Goal: Transaction & Acquisition: Subscribe to service/newsletter

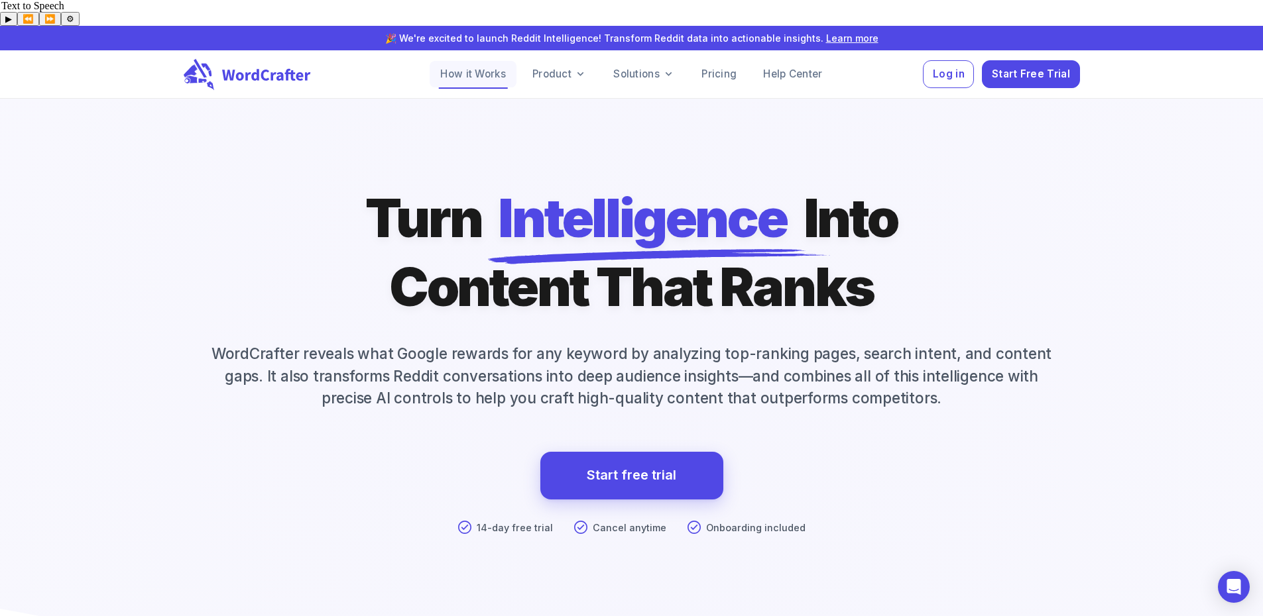
click at [449, 61] on link "How it Works" at bounding box center [473, 74] width 87 height 27
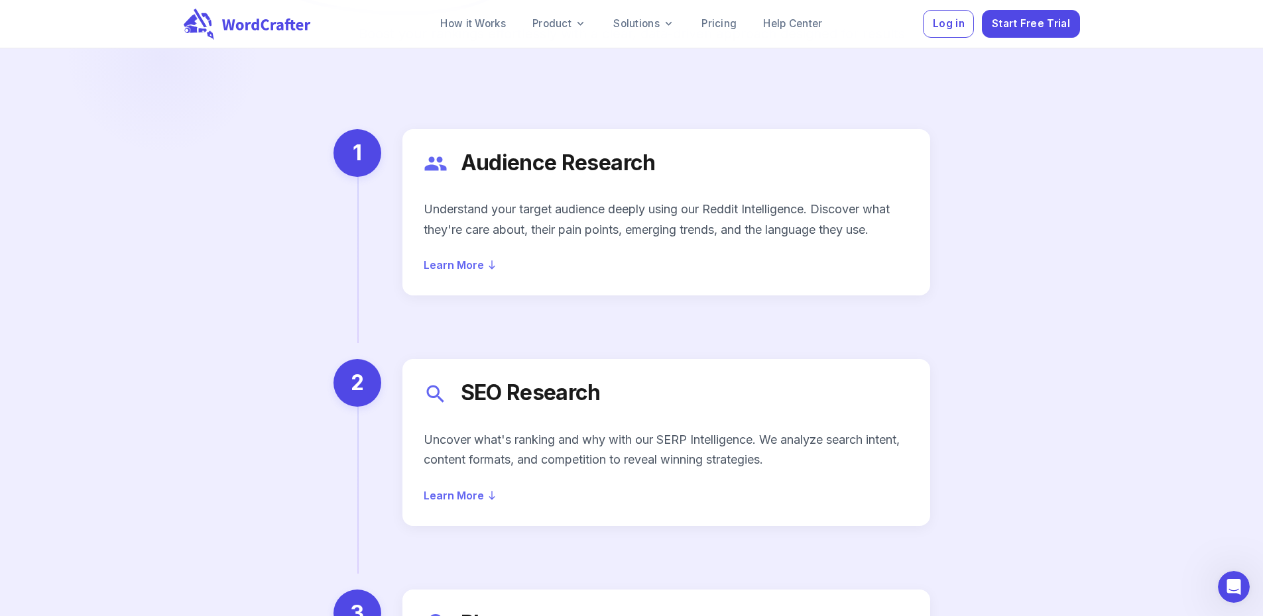
scroll to position [1657, 0]
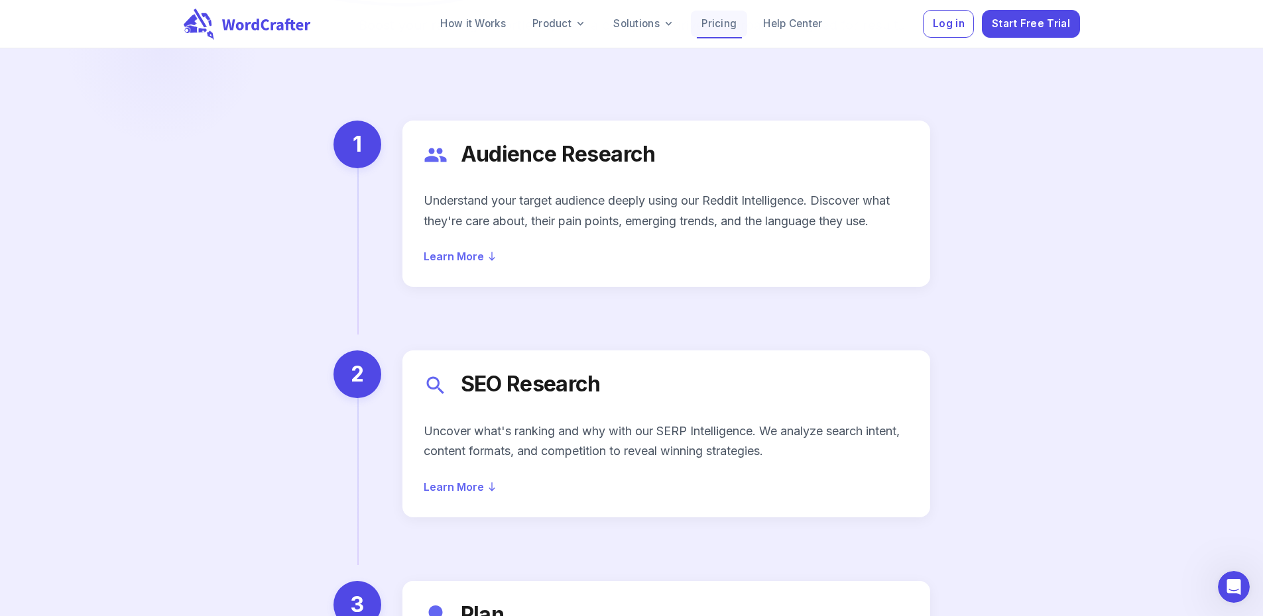
click at [732, 21] on link "Pricing" at bounding box center [719, 24] width 56 height 27
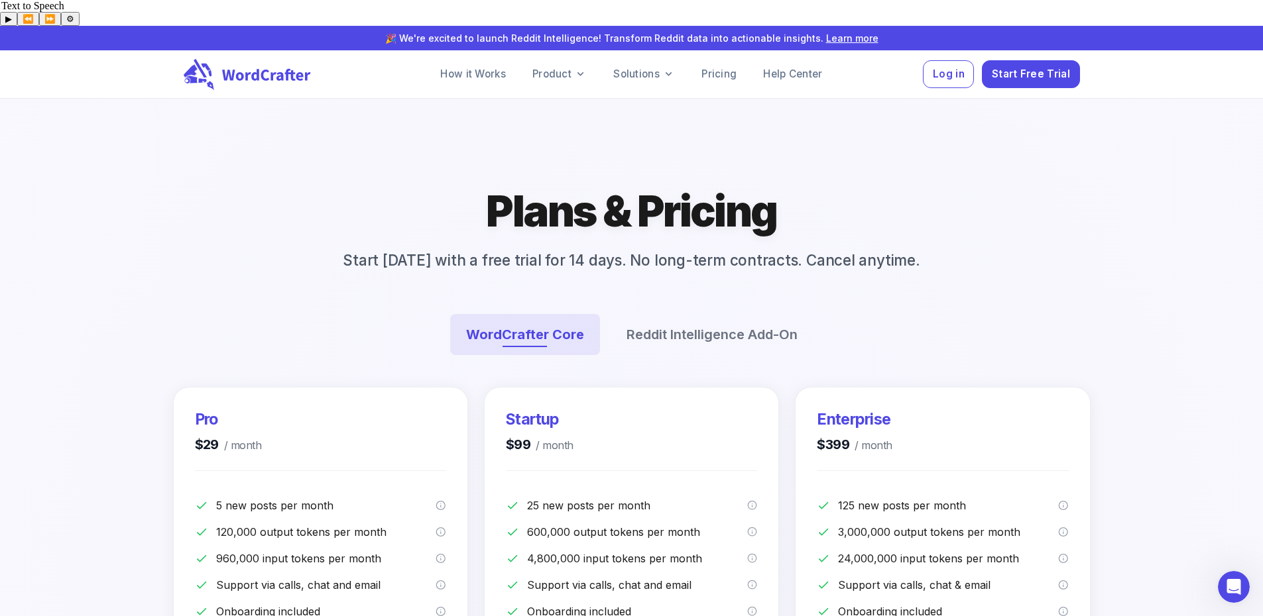
click at [174, 182] on div at bounding box center [632, 565] width 2532 height 1873
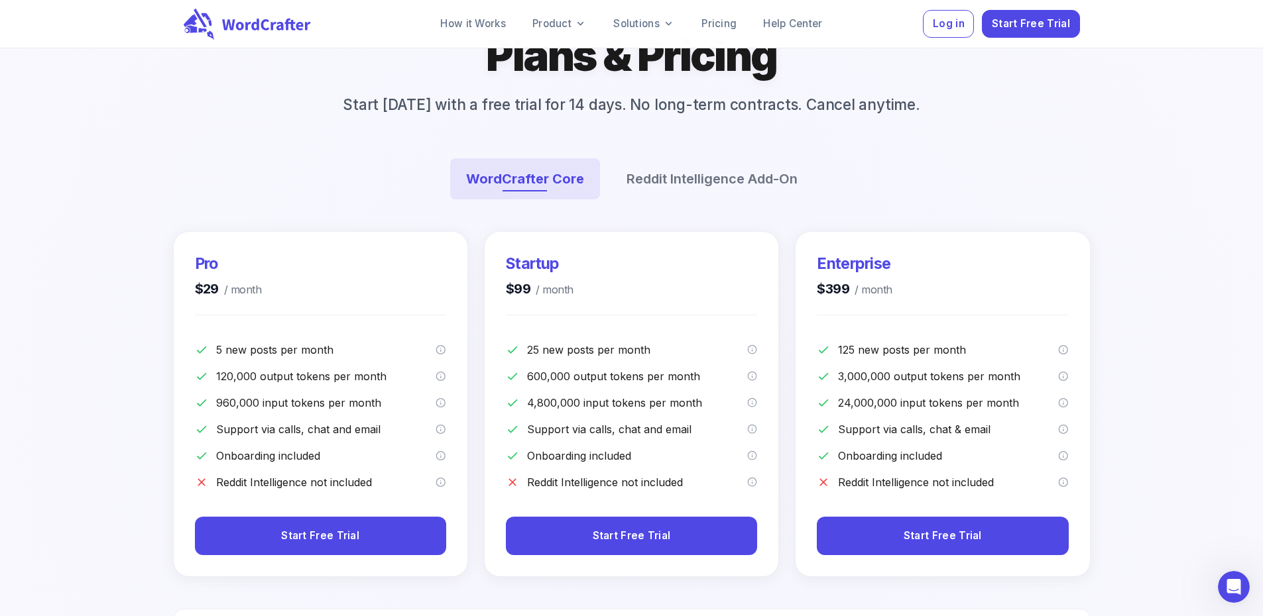
scroll to position [133, 0]
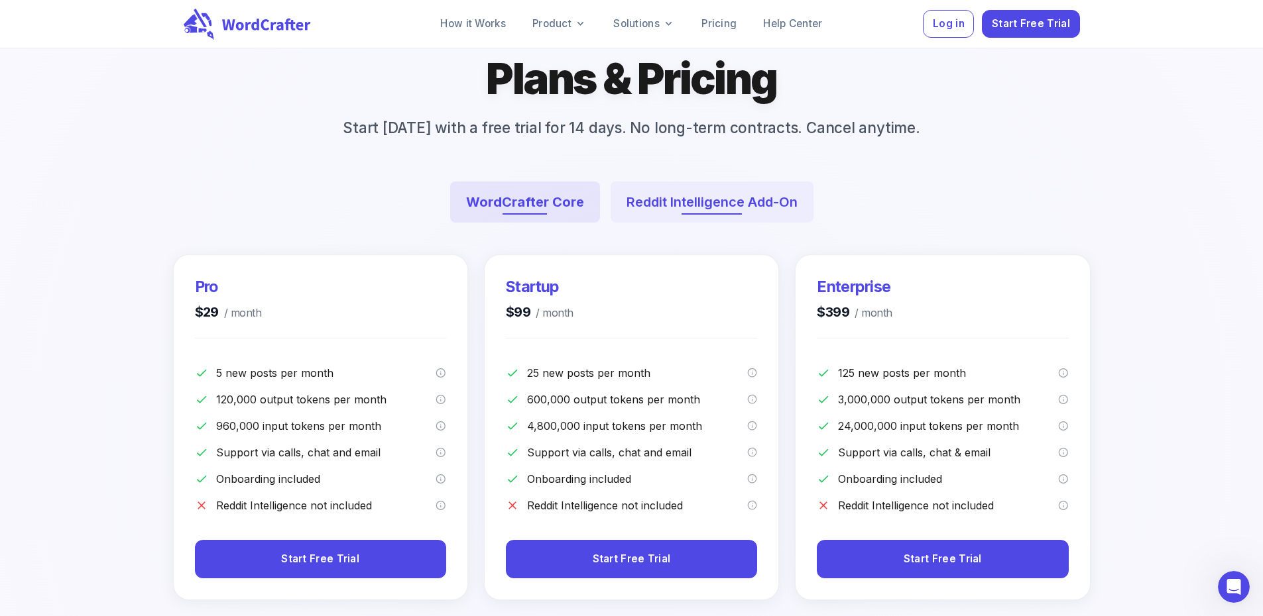
click at [668, 203] on button "Reddit Intelligence Add-On" at bounding box center [711, 202] width 203 height 41
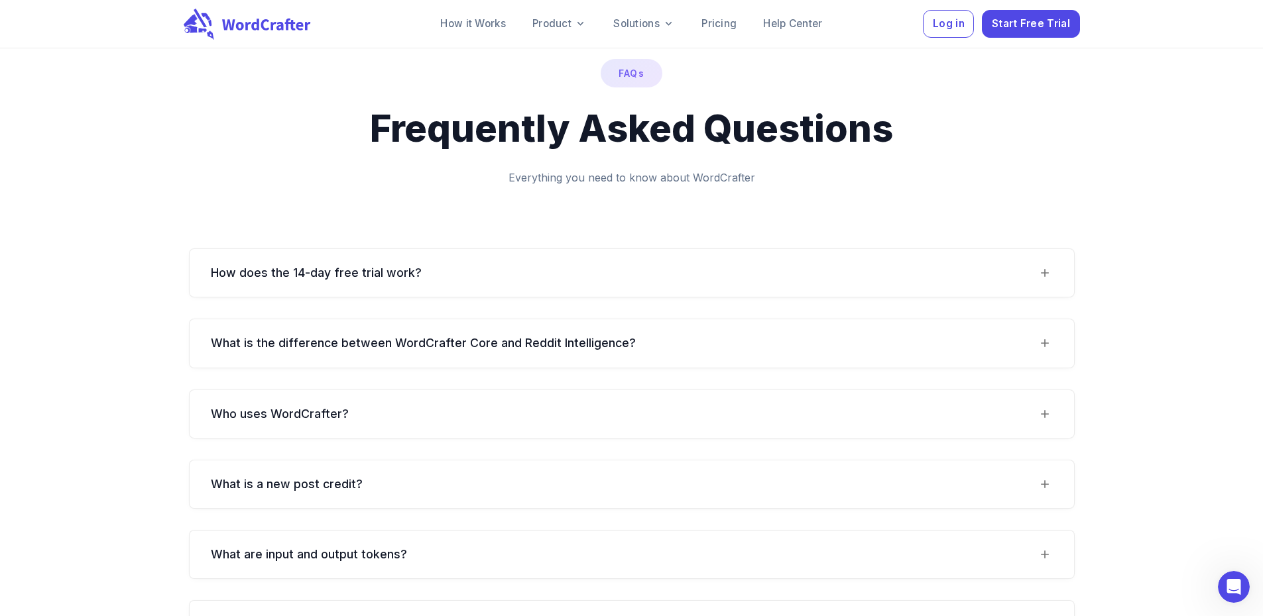
scroll to position [1326, 0]
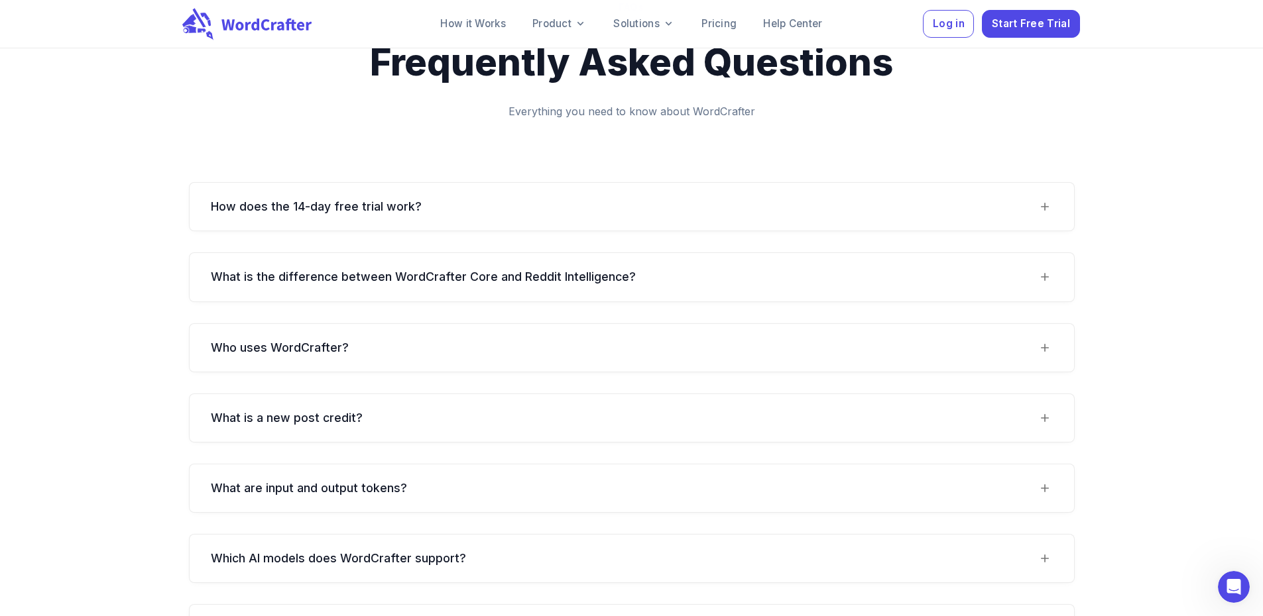
click at [279, 25] on icon at bounding box center [249, 24] width 135 height 32
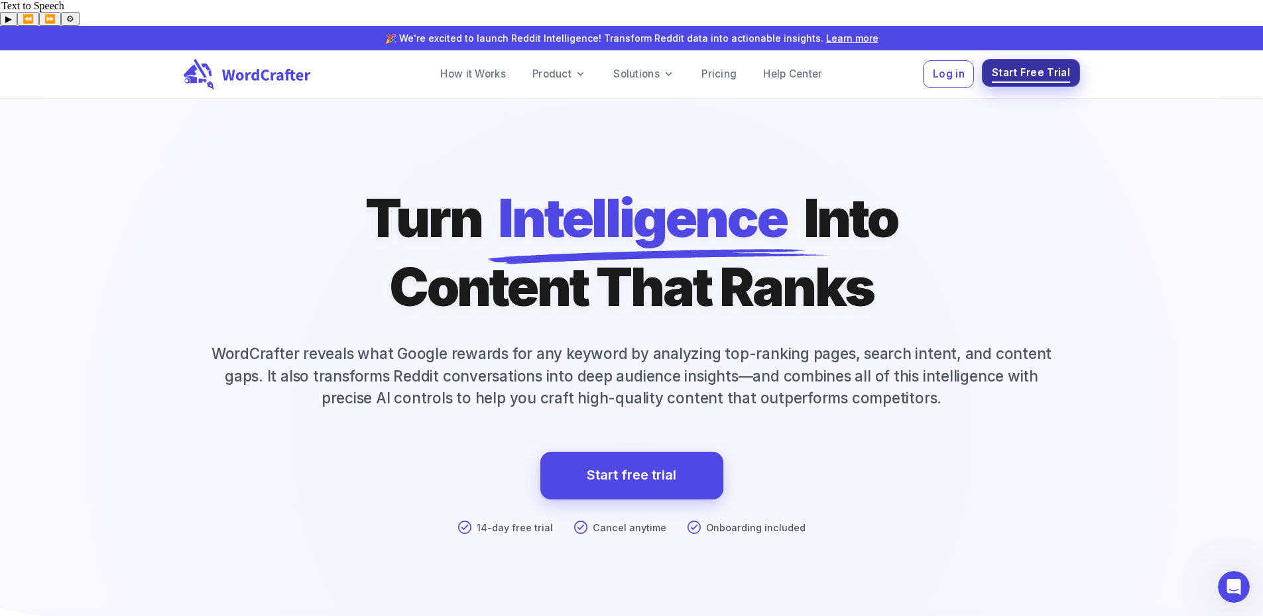
click at [1010, 64] on span "Start Free Trial" at bounding box center [1031, 73] width 78 height 18
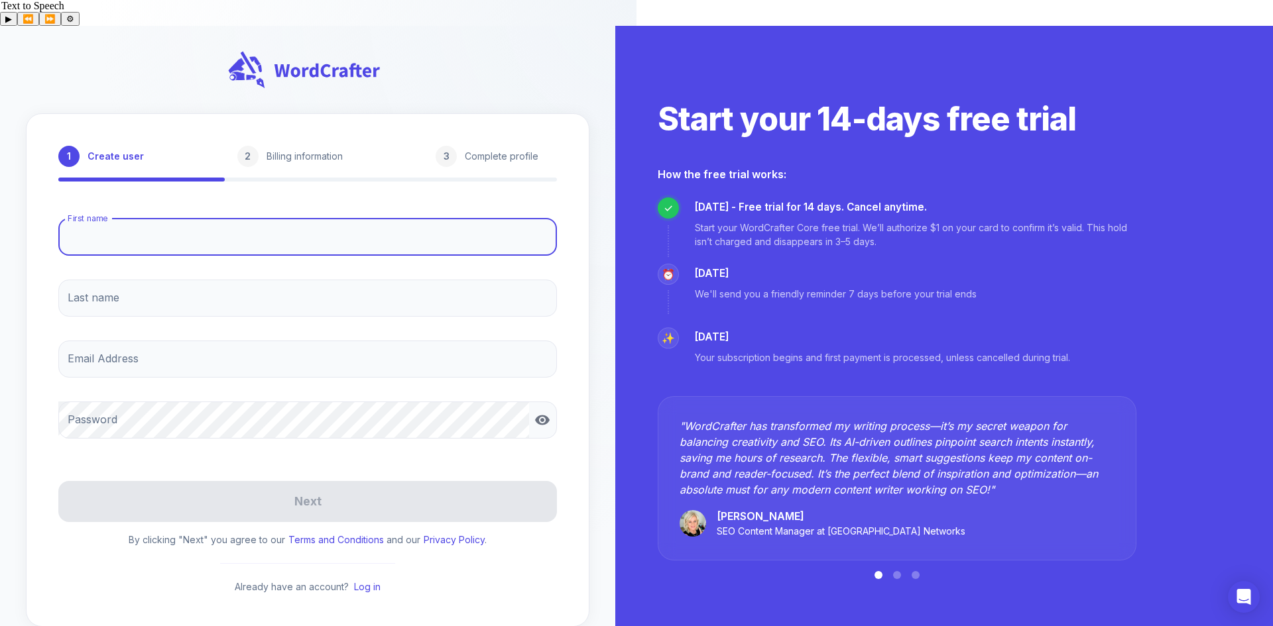
click at [286, 219] on input "First name" at bounding box center [307, 237] width 498 height 37
type input "Zachary"
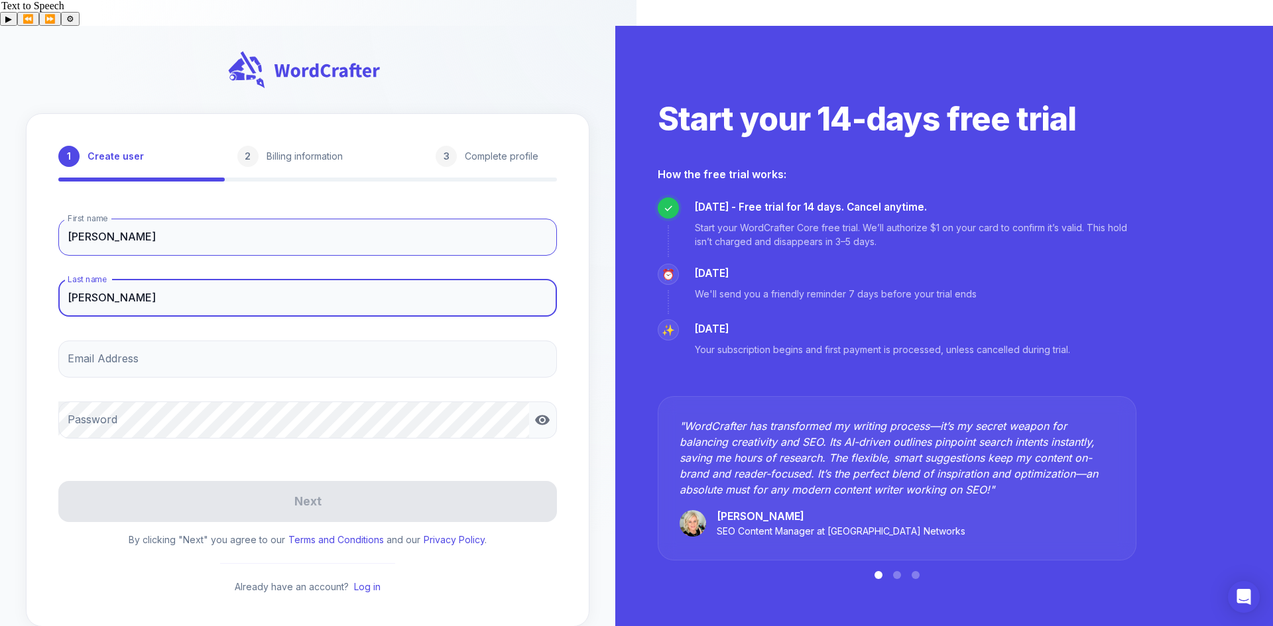
type input "Pearson"
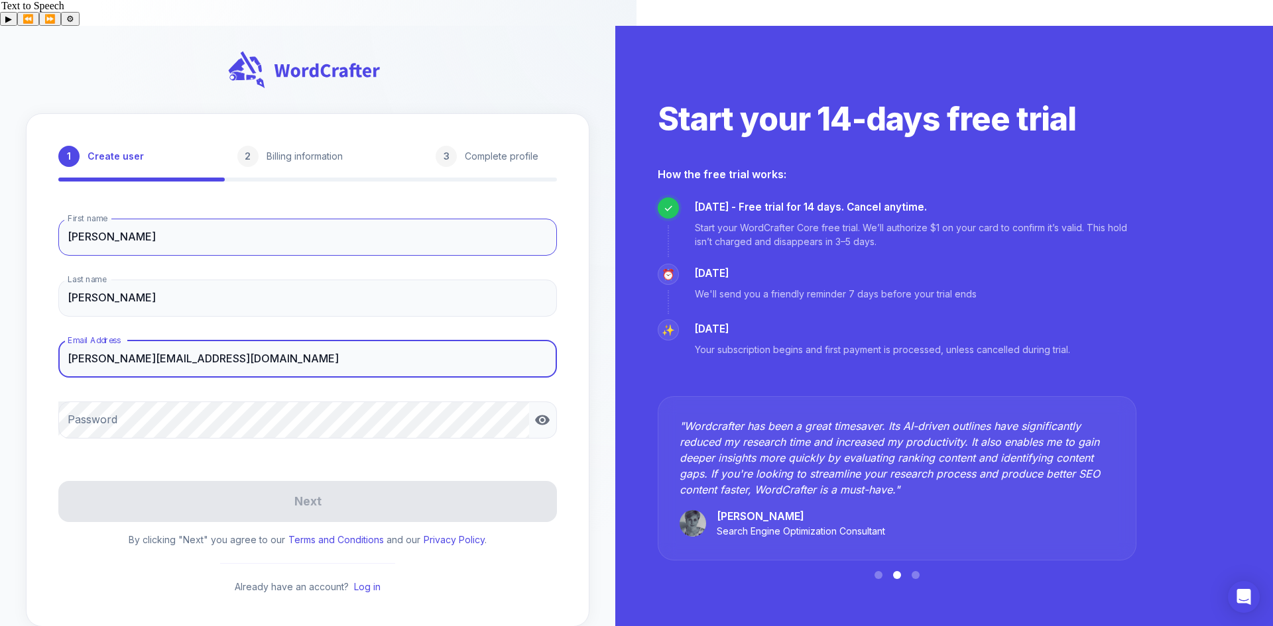
type input "pearson.z@rittal.us"
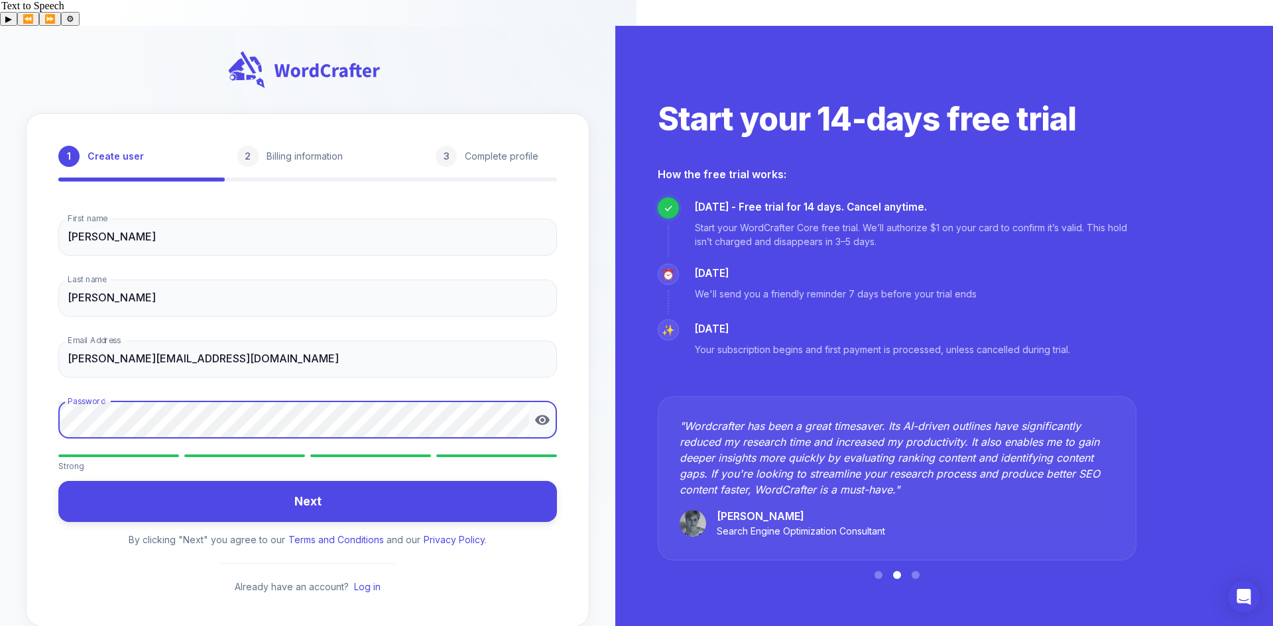
click at [58, 481] on button "Next" at bounding box center [307, 502] width 498 height 42
